Goal: Task Accomplishment & Management: Manage account settings

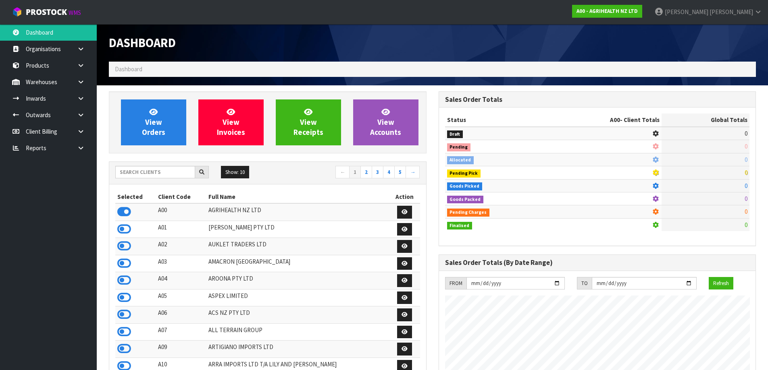
scroll to position [611, 329]
click at [129, 175] on input "text" at bounding box center [155, 172] width 80 height 12
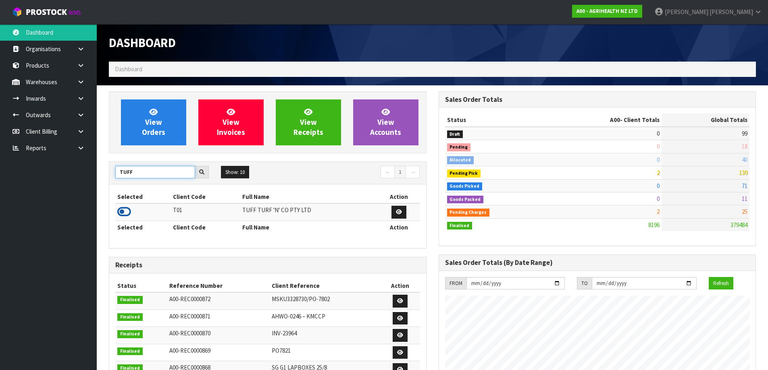
type input "TUFF"
click at [127, 210] on icon at bounding box center [124, 212] width 14 height 12
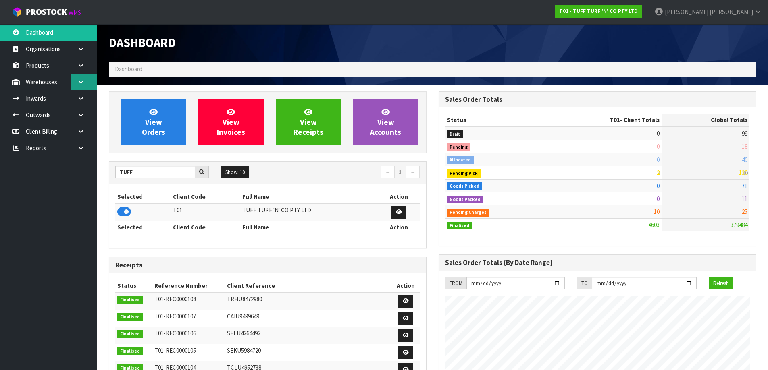
click at [83, 83] on icon at bounding box center [81, 82] width 8 height 6
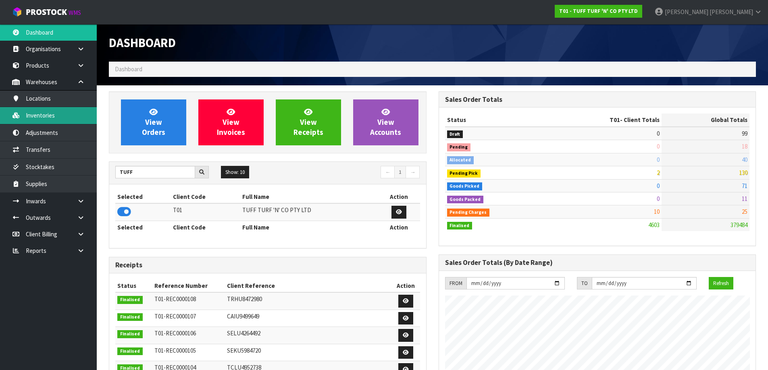
click at [69, 116] on link "Inventories" at bounding box center [48, 115] width 97 height 17
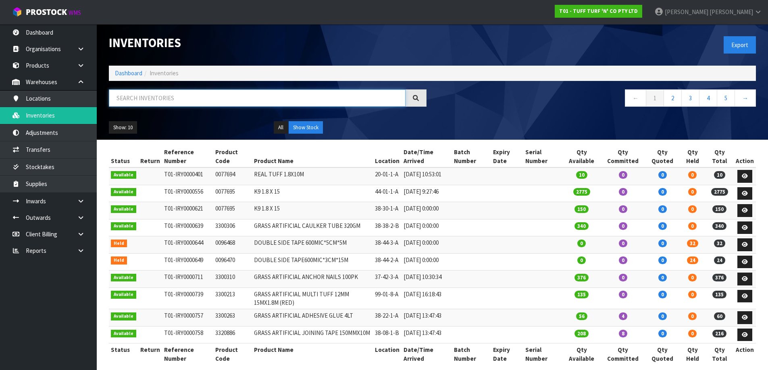
click at [143, 98] on input "text" at bounding box center [257, 97] width 297 height 17
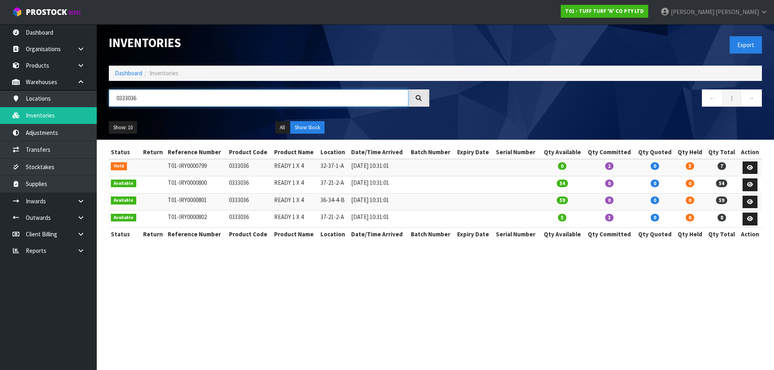
type input "0333036"
click at [755, 7] on link "[PERSON_NAME]" at bounding box center [714, 12] width 120 height 24
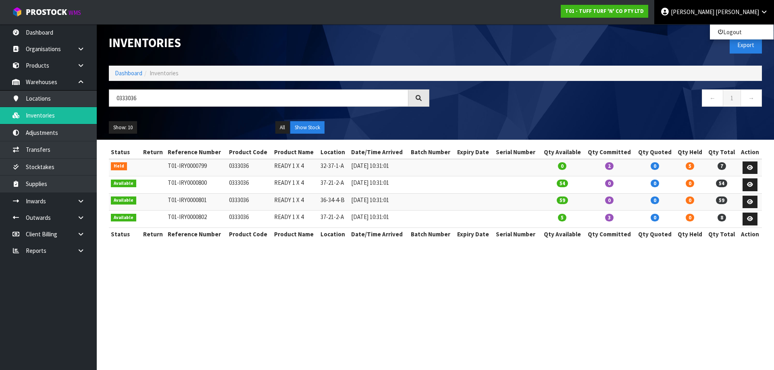
click at [745, 26] on ul "Logout" at bounding box center [741, 32] width 64 height 16
click at [745, 17] on link "[PERSON_NAME]" at bounding box center [714, 12] width 120 height 24
click at [747, 27] on link "Logout" at bounding box center [742, 32] width 64 height 11
